Goal: Information Seeking & Learning: Learn about a topic

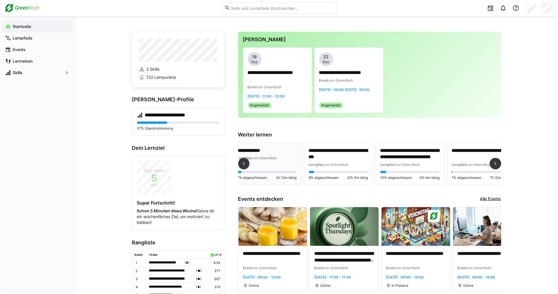
scroll to position [0, 164]
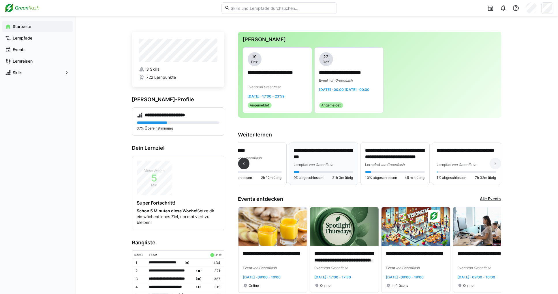
click at [330, 160] on div "**********" at bounding box center [323, 157] width 59 height 20
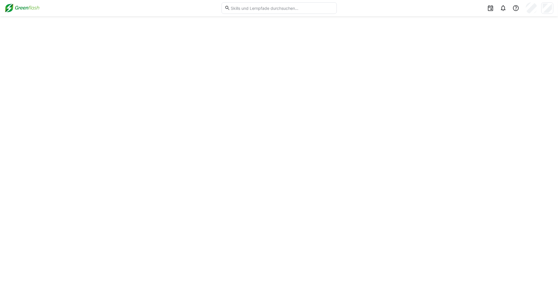
click at [172, 162] on div at bounding box center [279, 155] width 558 height 278
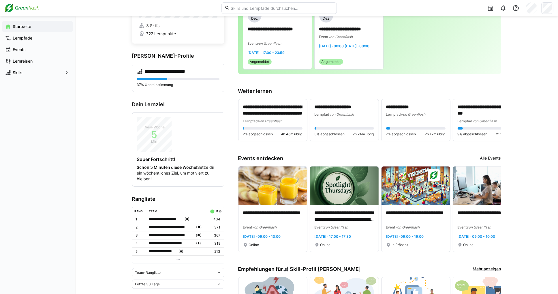
scroll to position [58, 0]
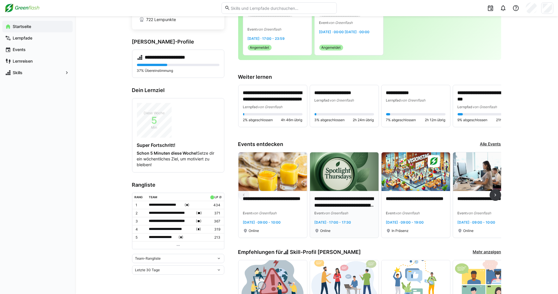
click at [342, 178] on img at bounding box center [344, 171] width 69 height 39
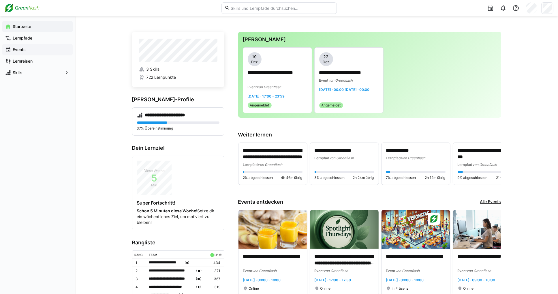
click at [55, 53] on div "Events" at bounding box center [37, 50] width 70 height 12
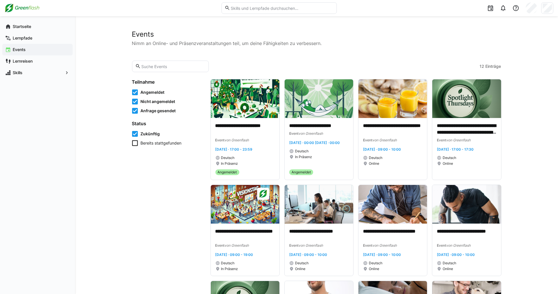
click at [166, 142] on span "Bereits stattgefunden" at bounding box center [161, 143] width 41 height 6
click at [148, 131] on span "Zukünftig" at bounding box center [150, 134] width 19 height 6
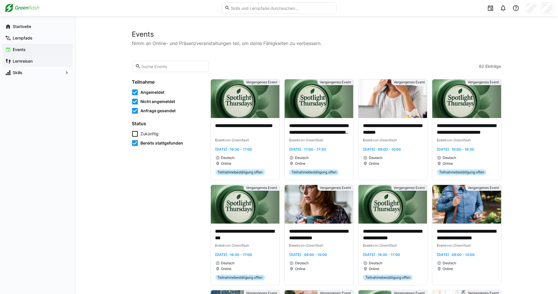
click at [0, 0] on app-navigation-label "Lernreisen" at bounding box center [0, 0] width 0 height 0
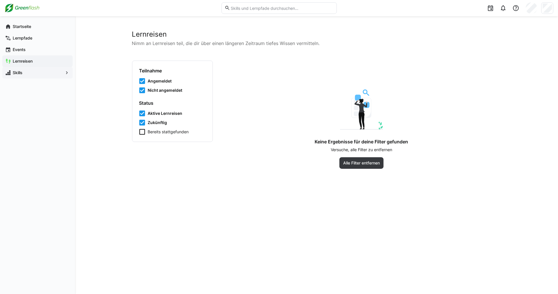
click at [18, 76] on div "Skills" at bounding box center [37, 73] width 70 height 12
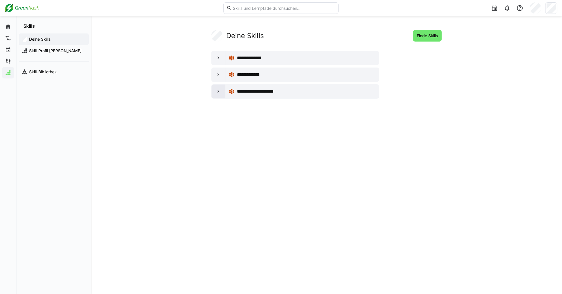
click at [220, 90] on eds-icon at bounding box center [219, 92] width 6 height 6
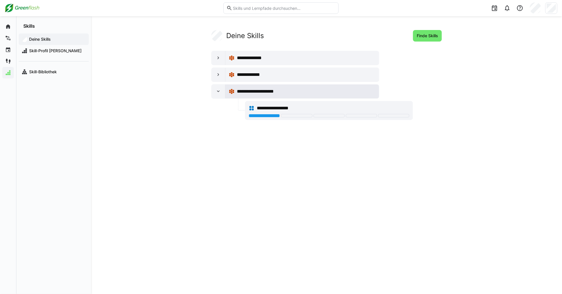
click at [260, 92] on span "**********" at bounding box center [260, 91] width 47 height 7
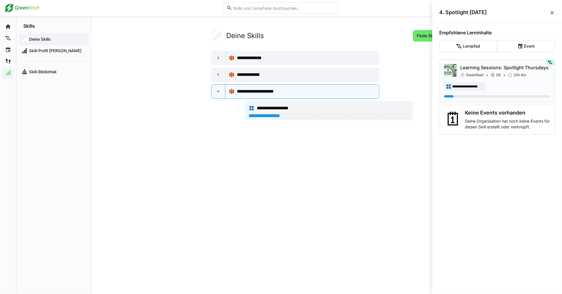
click at [479, 71] on div "Learning Sessions: Spotlight Thursdays Greenflash DE 23h 4m" at bounding box center [505, 71] width 90 height 14
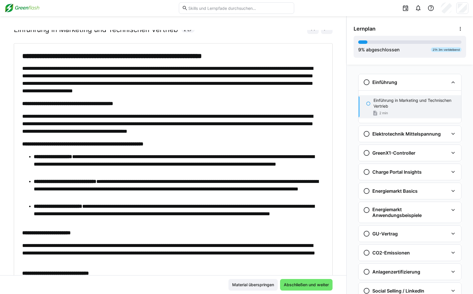
scroll to position [46, 0]
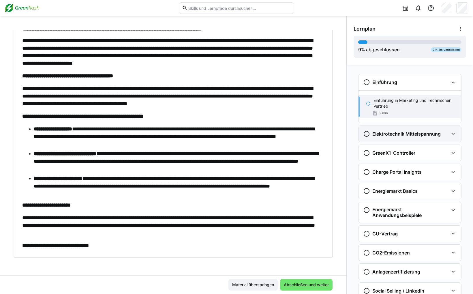
click at [392, 132] on h3 "Elektrotechnik Mittelspannung" at bounding box center [406, 134] width 68 height 6
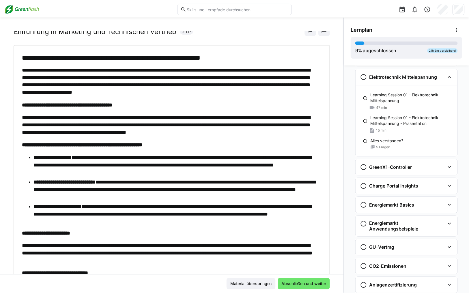
scroll to position [0, 0]
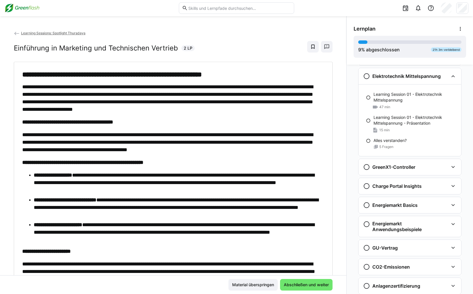
click at [30, 7] on img at bounding box center [22, 7] width 35 height 9
